Goal: Find specific page/section

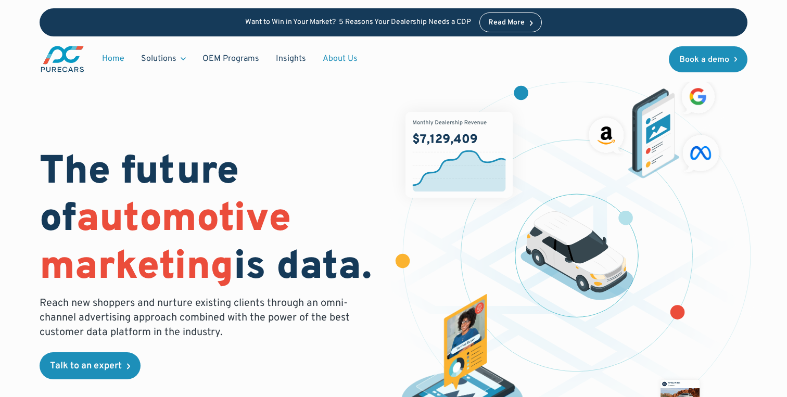
click at [330, 60] on link "About Us" at bounding box center [341, 59] width 52 height 20
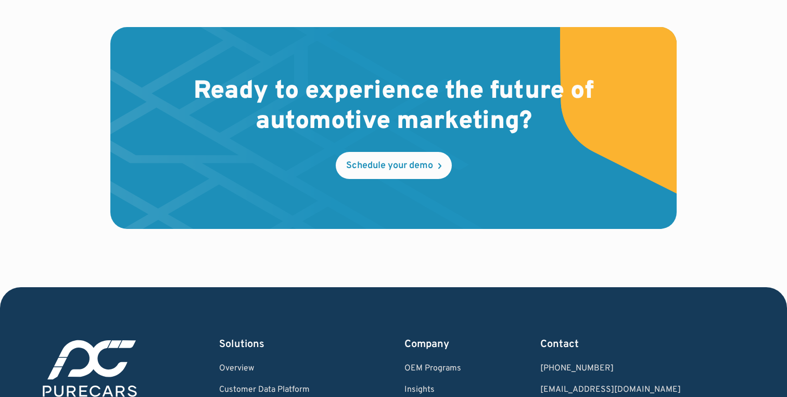
scroll to position [3026, 0]
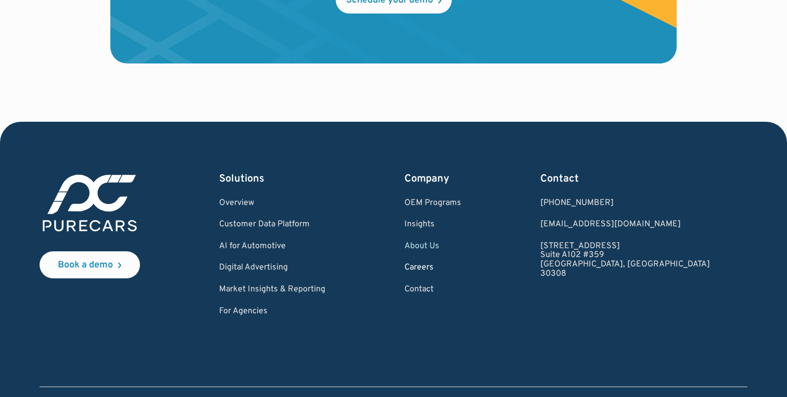
click at [461, 267] on link "Careers" at bounding box center [433, 267] width 57 height 9
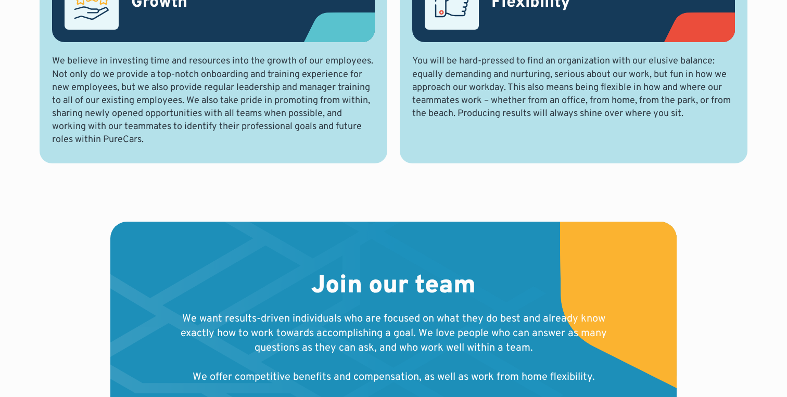
scroll to position [1103, 0]
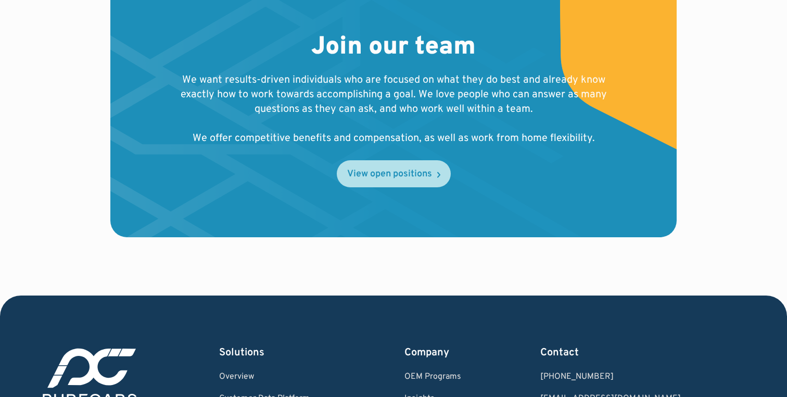
click at [386, 178] on div "View open positions" at bounding box center [389, 174] width 85 height 9
